Goal: Find specific page/section: Find specific page/section

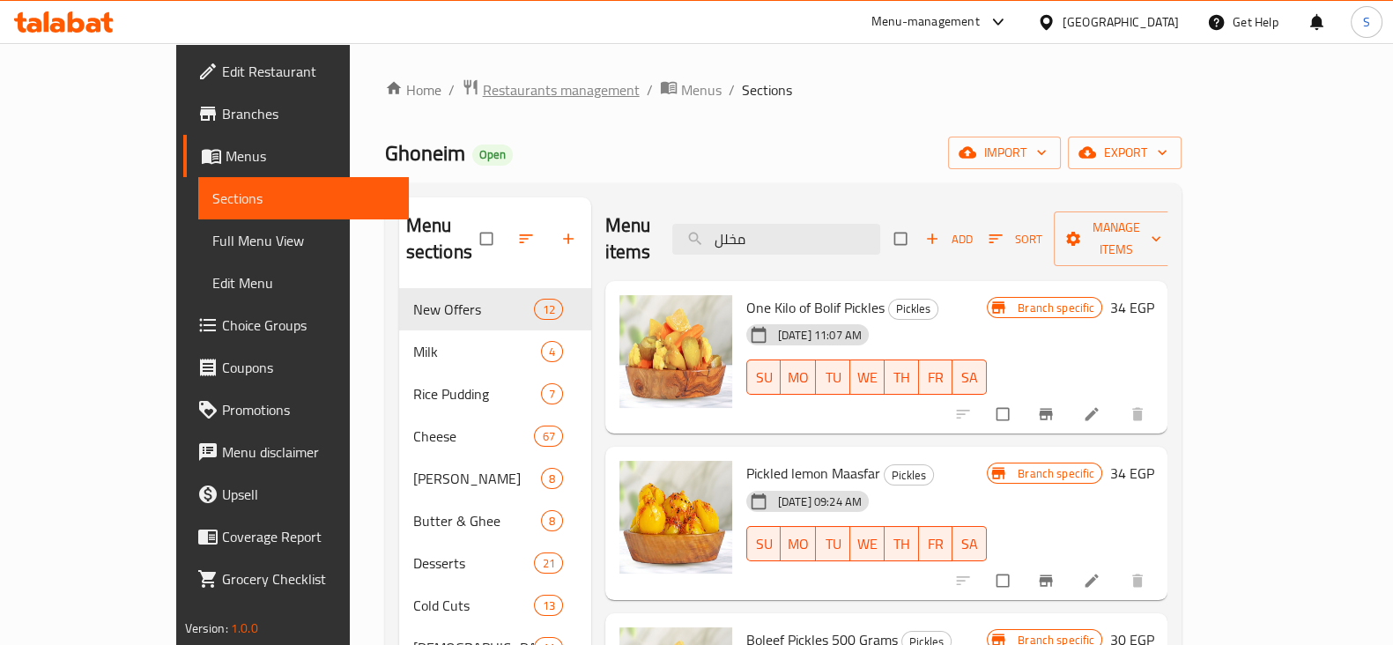
click at [483, 97] on span "Restaurants management" at bounding box center [561, 89] width 157 height 21
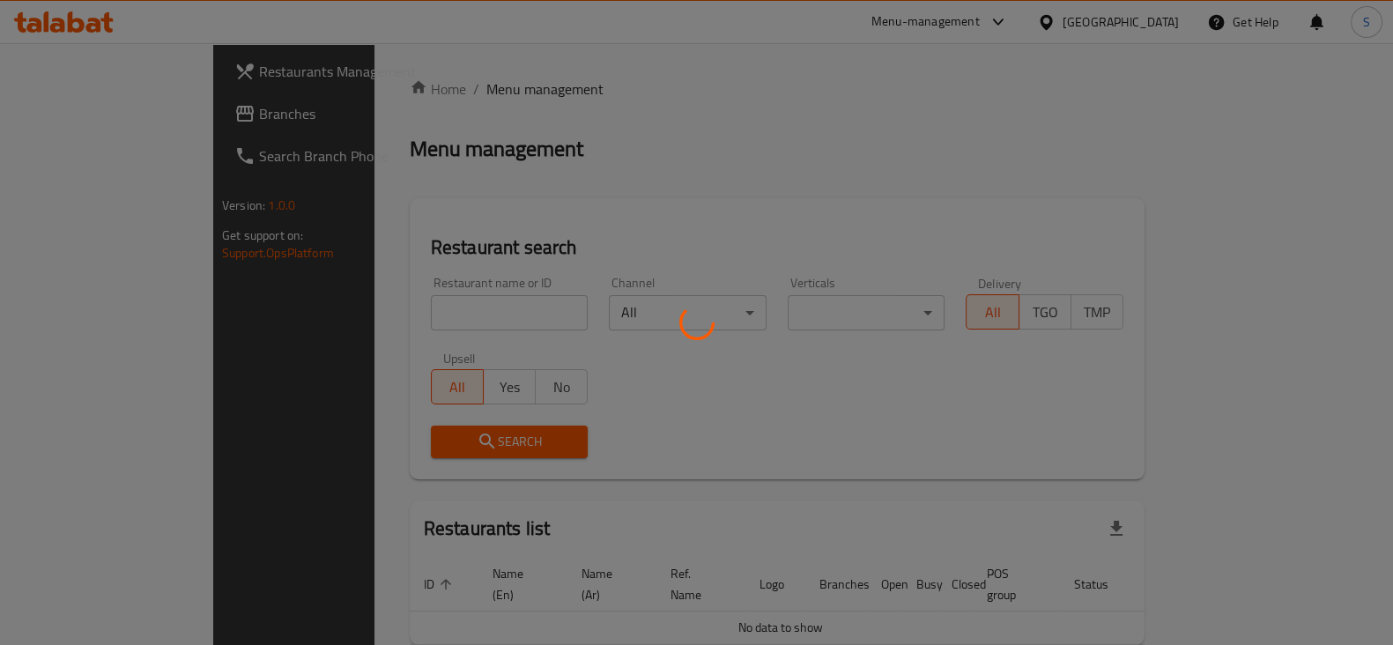
click at [367, 308] on div at bounding box center [696, 322] width 1393 height 645
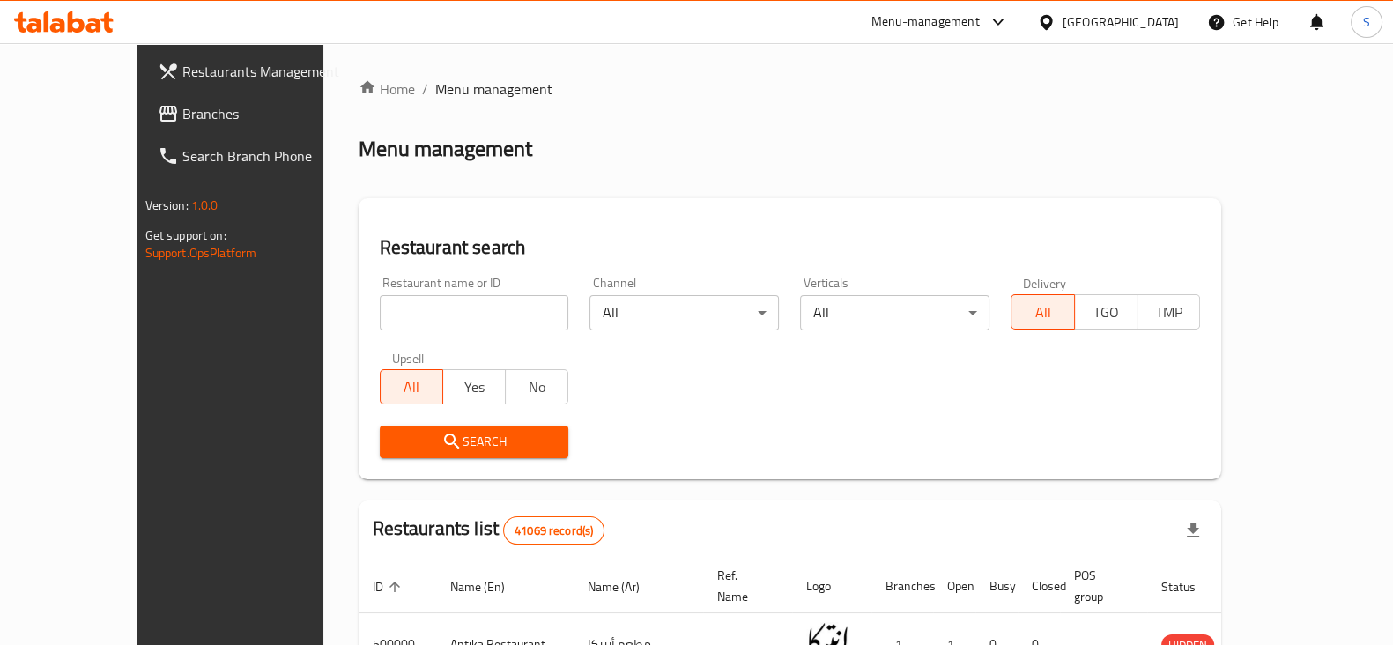
click at [380, 308] on input "search" at bounding box center [474, 312] width 189 height 35
drag, startPoint x: 366, startPoint y: 308, endPoint x: 159, endPoint y: 273, distance: 210.1
click at [159, 273] on div "Restaurants Management Branches Search Branch Phone Version: 1.0.0 Get support …" at bounding box center [697, 624] width 1121 height 1162
type input "g's"
click button "Search" at bounding box center [474, 442] width 189 height 33
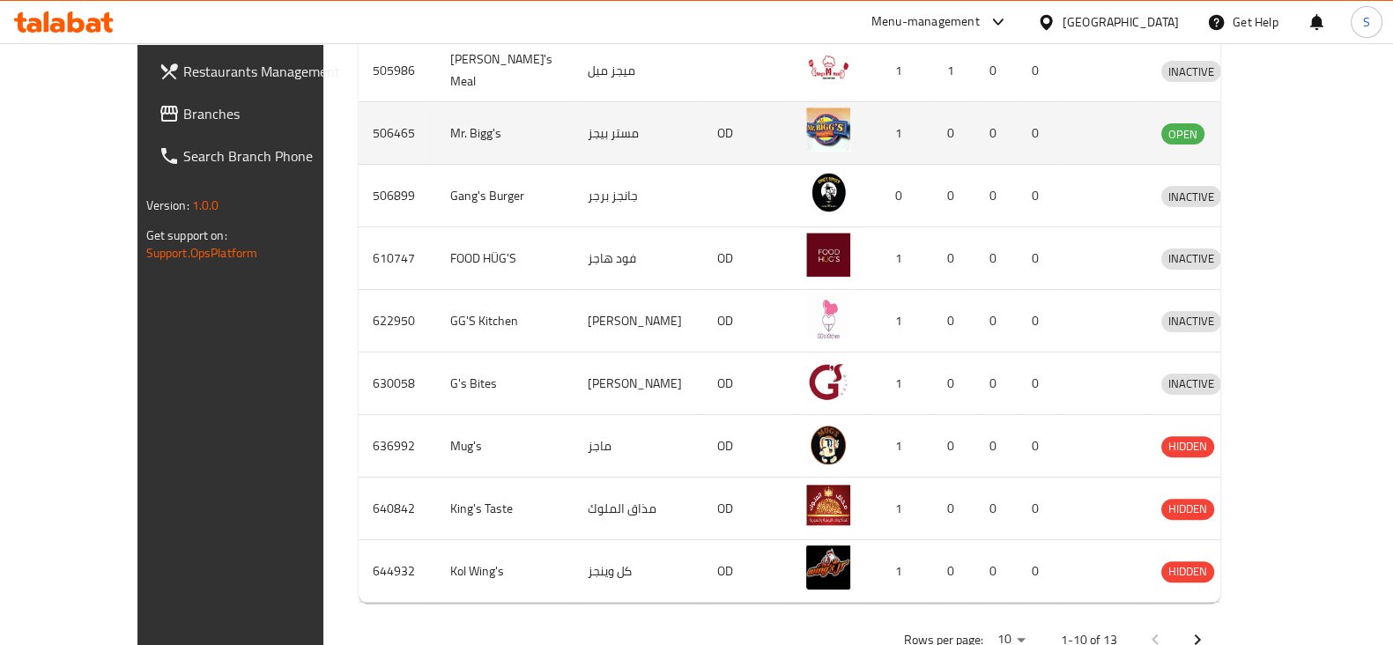
scroll to position [671, 0]
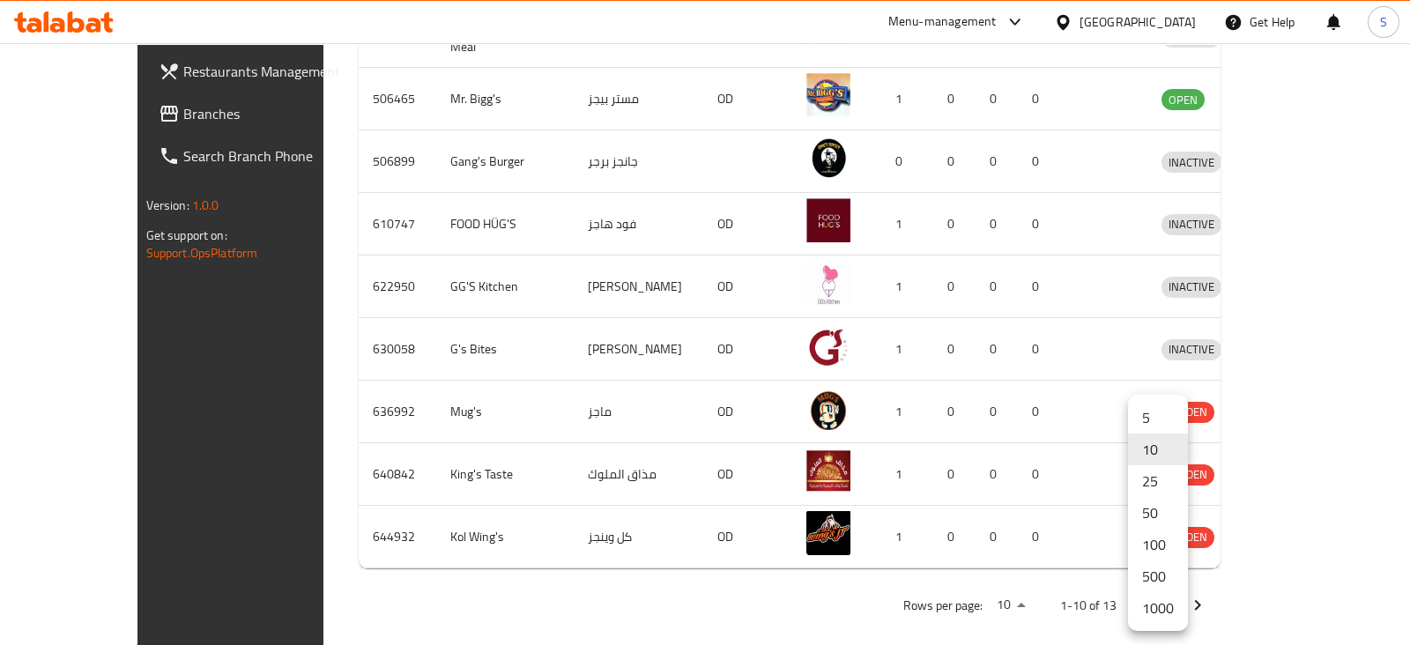
click at [1147, 584] on li "500" at bounding box center [1158, 576] width 60 height 32
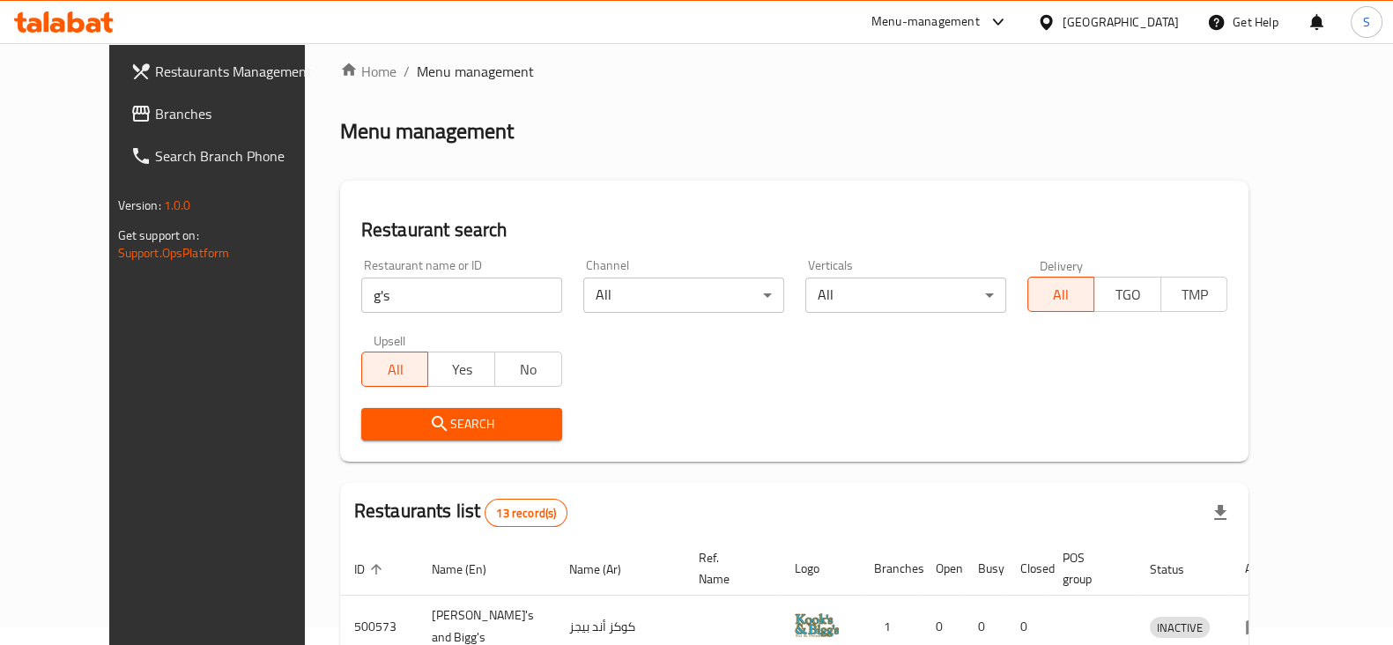
scroll to position [0, 0]
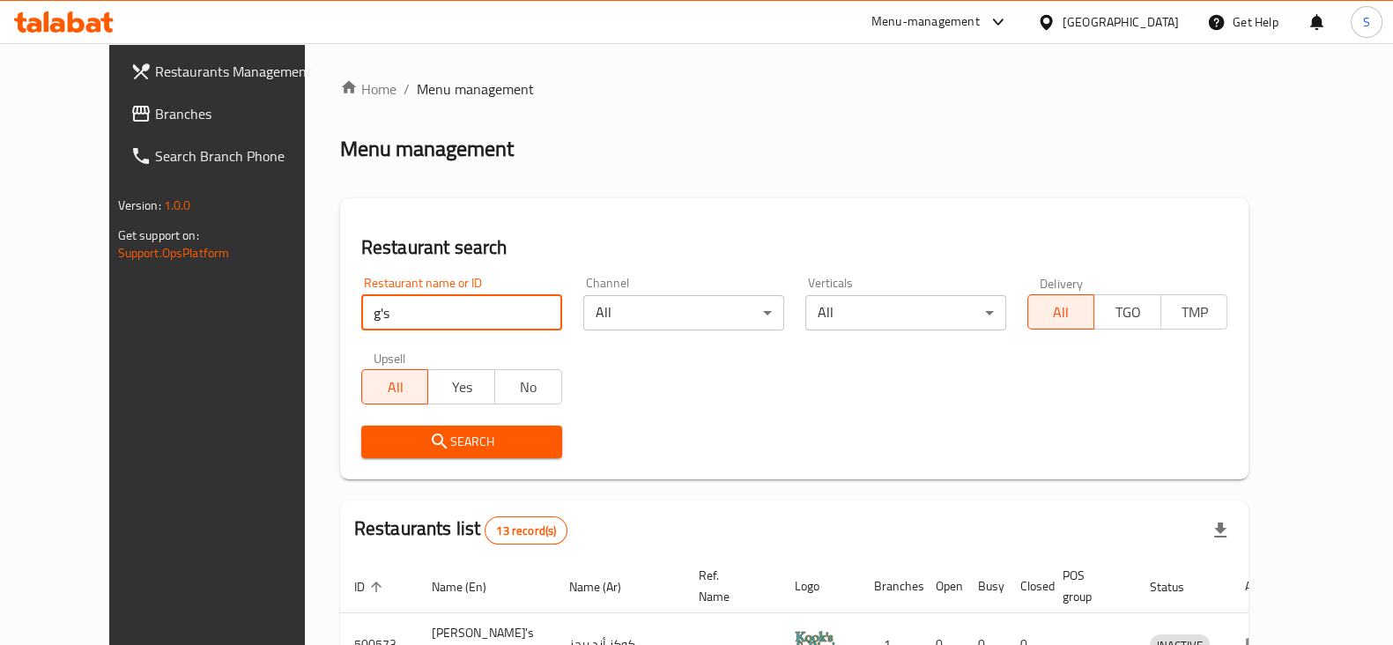
drag, startPoint x: 350, startPoint y: 306, endPoint x: 0, endPoint y: 307, distance: 349.9
type input "674200"
click button "Search" at bounding box center [461, 442] width 201 height 33
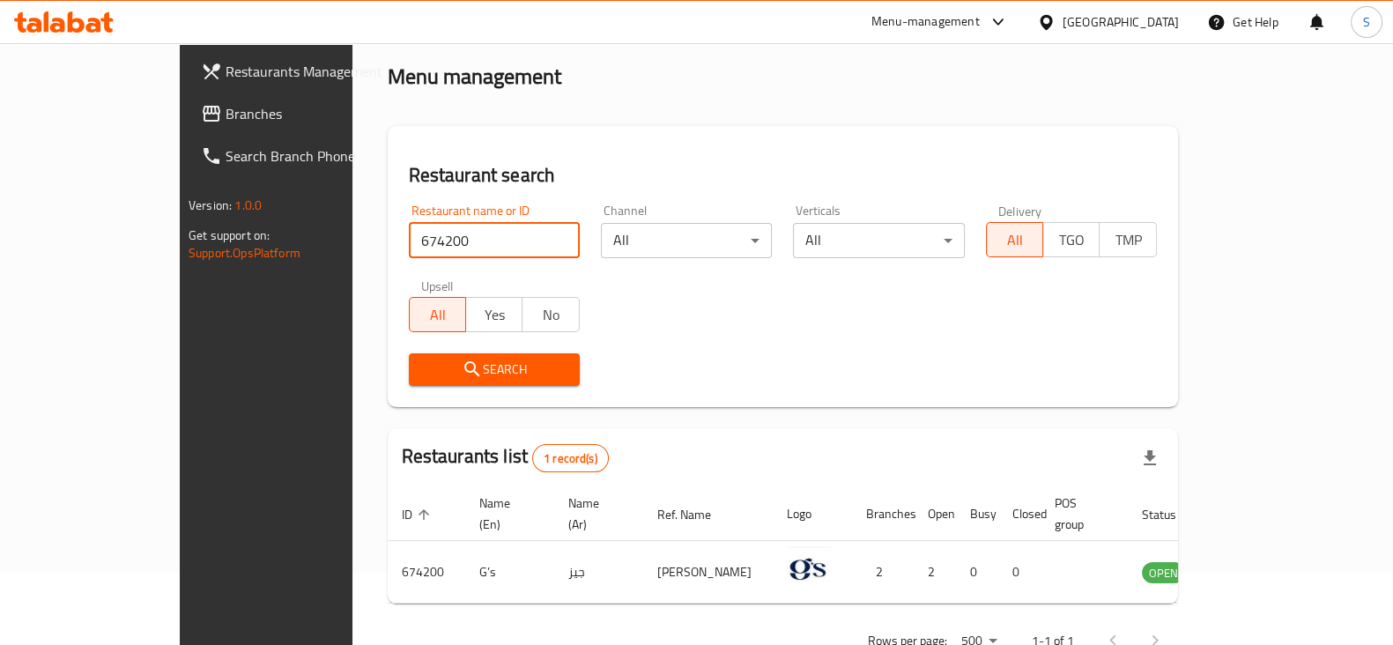
scroll to position [106, 0]
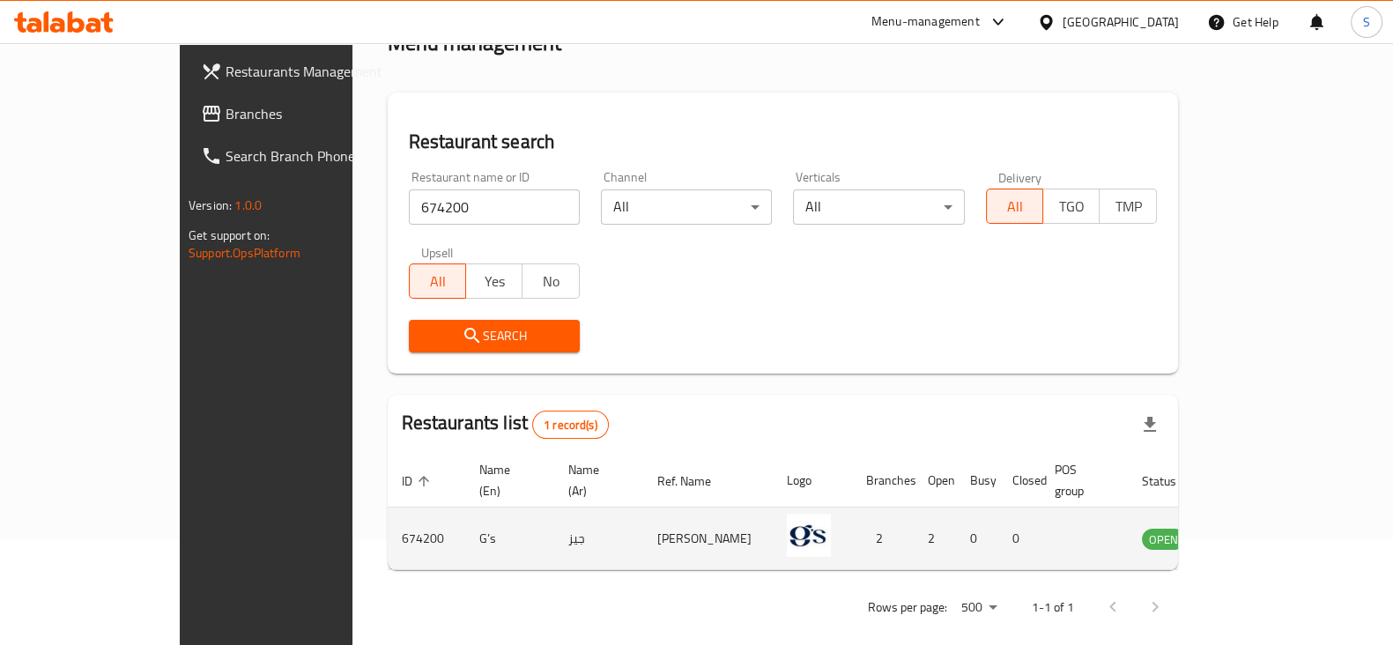
click at [388, 521] on td "674200" at bounding box center [427, 539] width 78 height 63
click at [1255, 532] on icon "enhanced table" at bounding box center [1245, 539] width 19 height 15
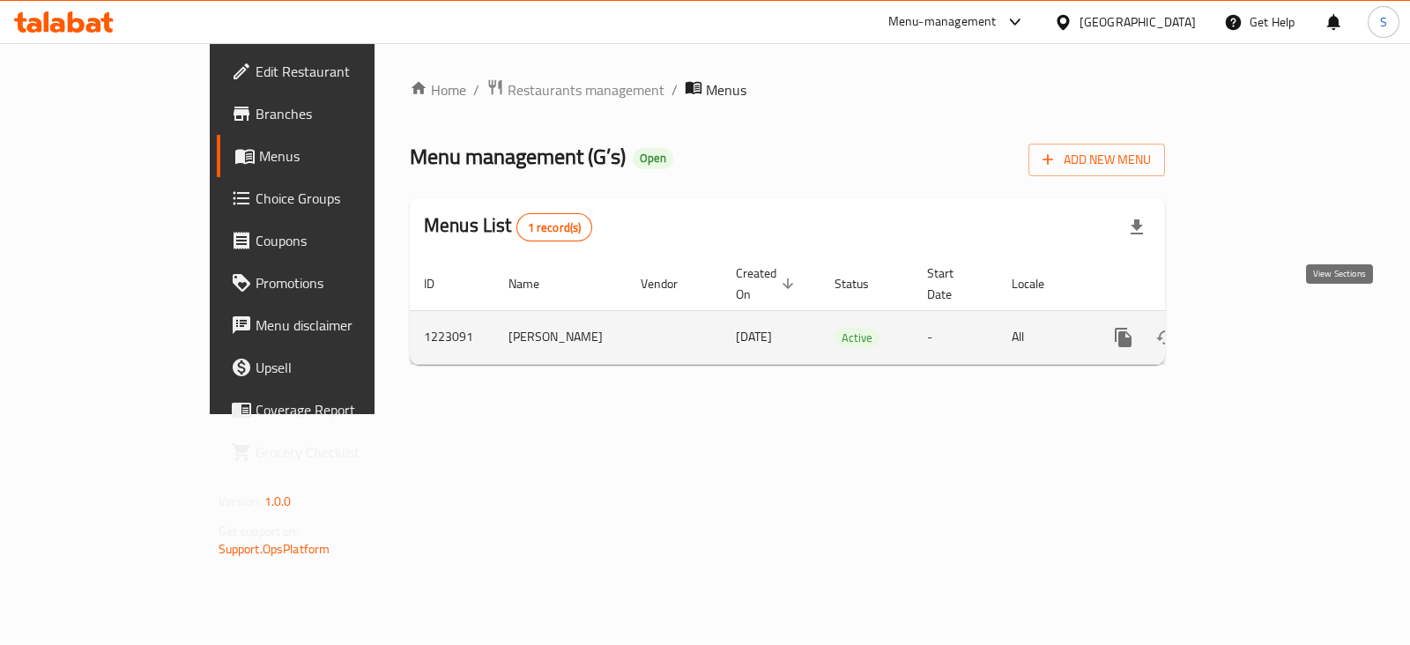
click at [1258, 330] on icon "enhanced table" at bounding box center [1251, 338] width 16 height 16
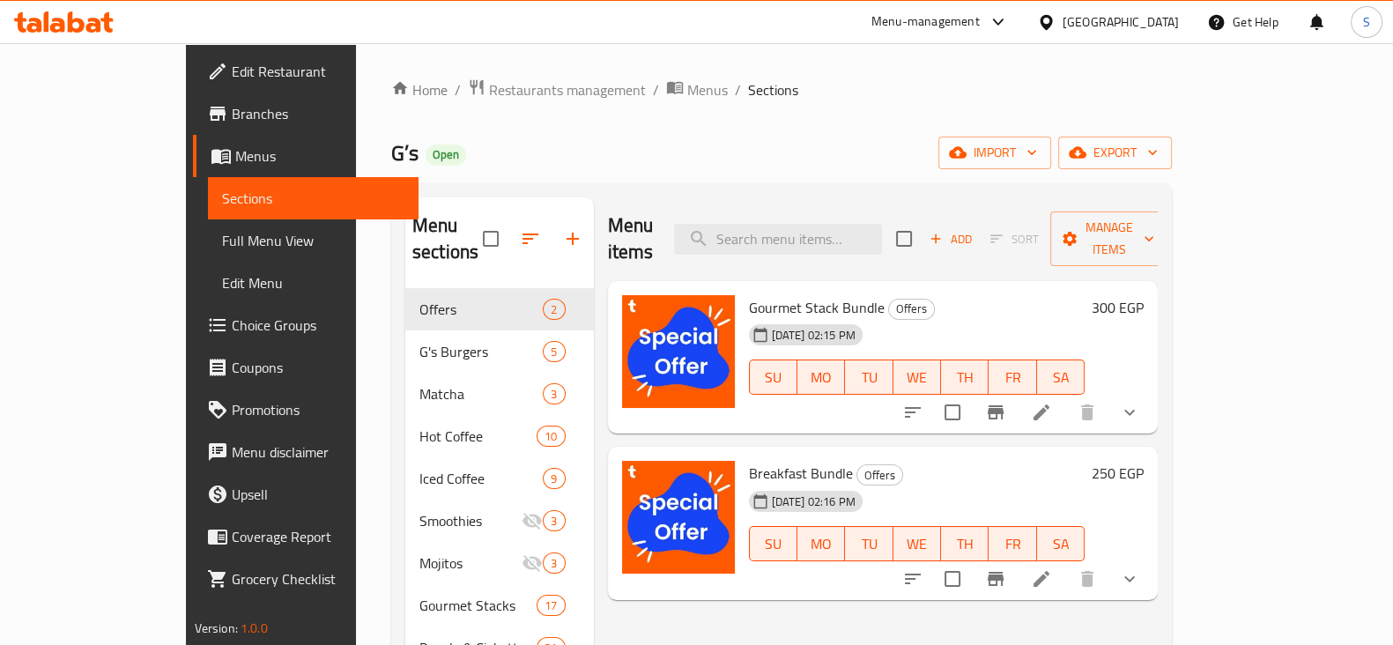
click at [899, 135] on div "Home / Restaurants management / Menus / Sections G’s Open import export Menu se…" at bounding box center [781, 637] width 781 height 1119
click at [232, 118] on span "Branches" at bounding box center [318, 113] width 173 height 21
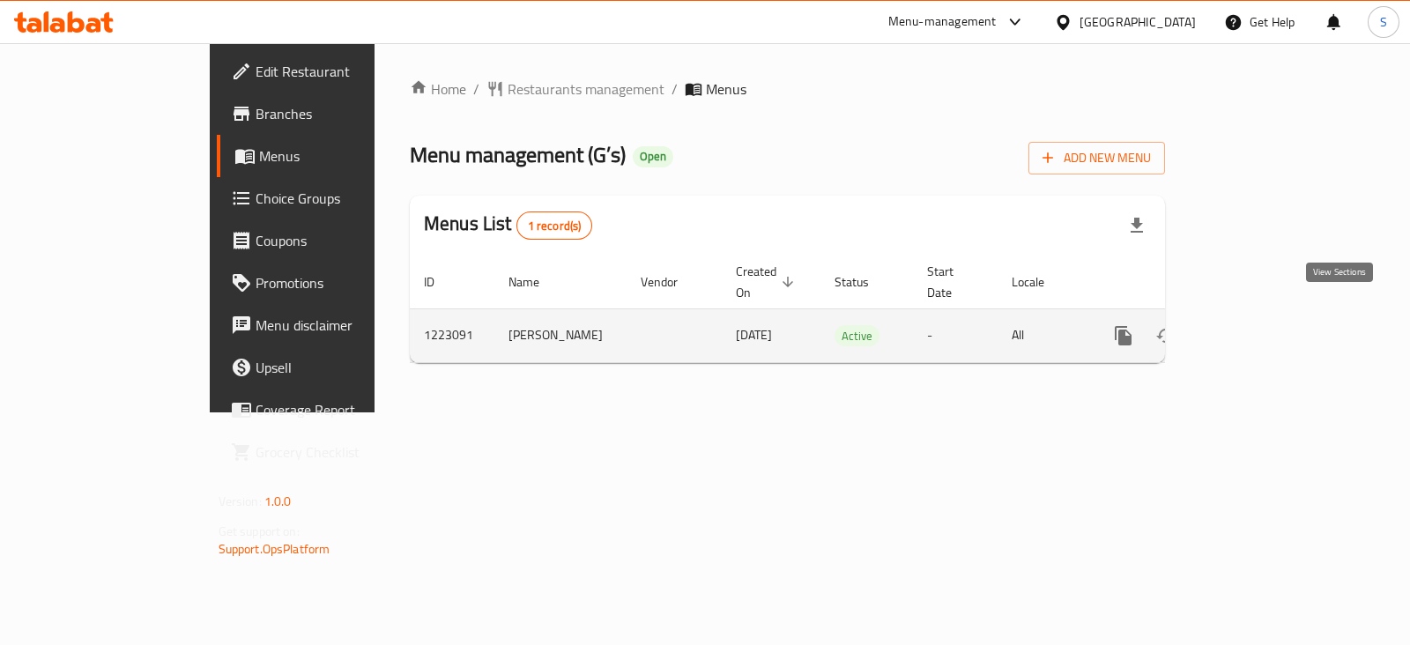
click at [1258, 328] on icon "enhanced table" at bounding box center [1251, 336] width 16 height 16
